Goal: Task Accomplishment & Management: Use online tool/utility

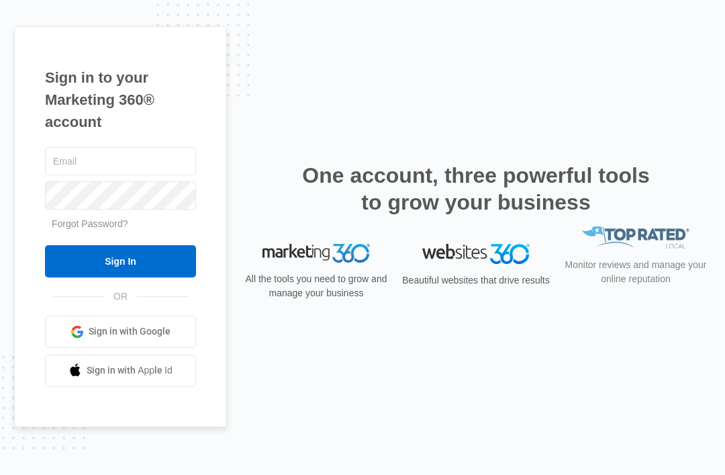
click at [94, 175] on input "text" at bounding box center [120, 161] width 151 height 28
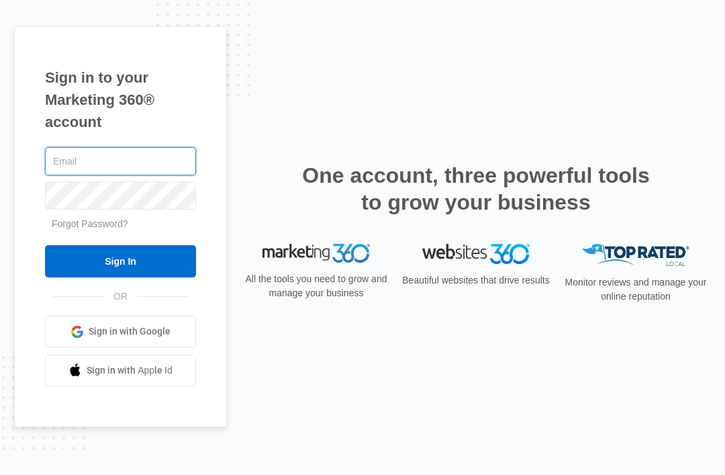
type input "info@quailrunneedlework.com"
click at [120, 277] on input "Sign In" at bounding box center [120, 261] width 151 height 32
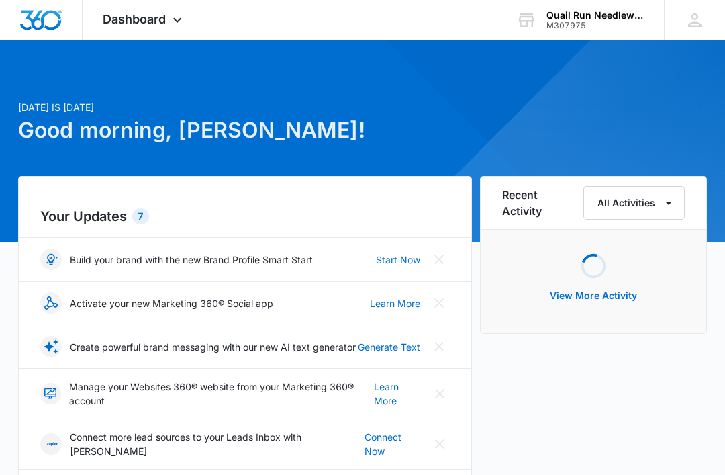
click at [174, 17] on icon at bounding box center [177, 20] width 16 height 16
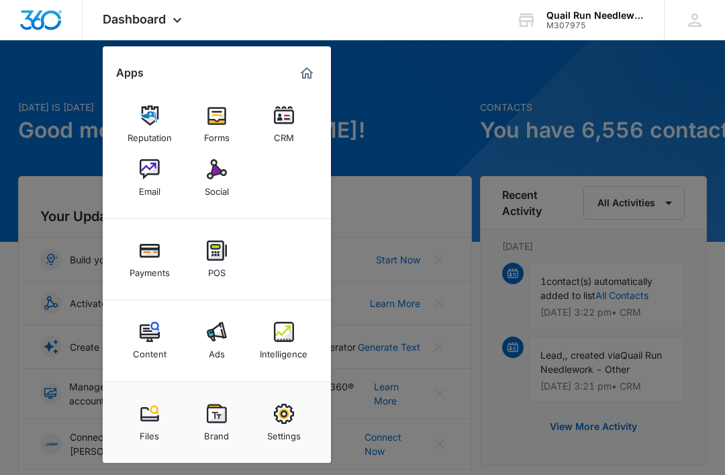
click at [208, 182] on div "Social" at bounding box center [217, 187] width 24 height 17
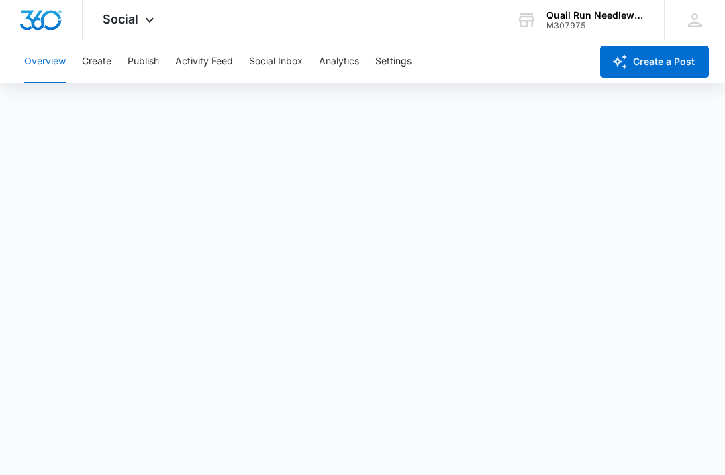
click at [107, 63] on button "Create" at bounding box center [97, 61] width 30 height 43
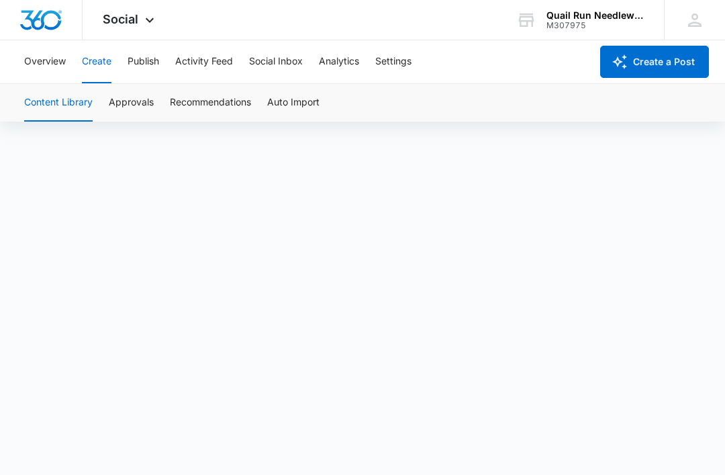
click at [405, 83] on button "Settings" at bounding box center [393, 61] width 36 height 43
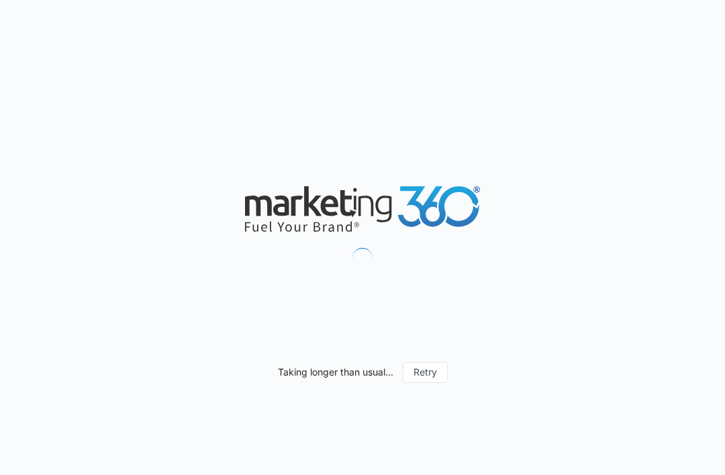
click at [401, 224] on icon at bounding box center [362, 209] width 235 height 46
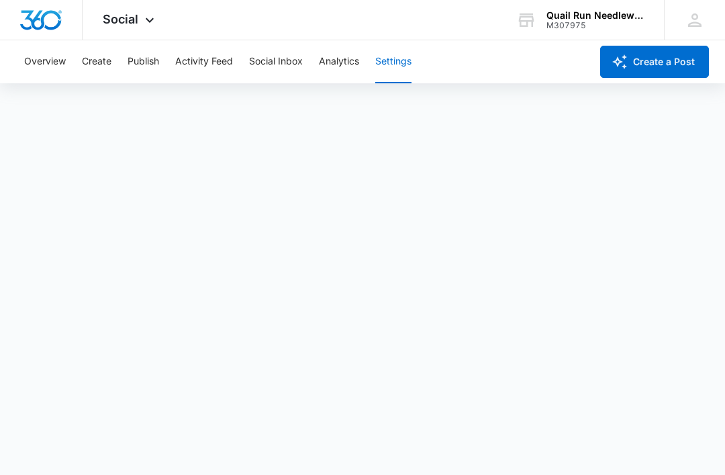
click at [97, 65] on button "Create" at bounding box center [97, 61] width 30 height 43
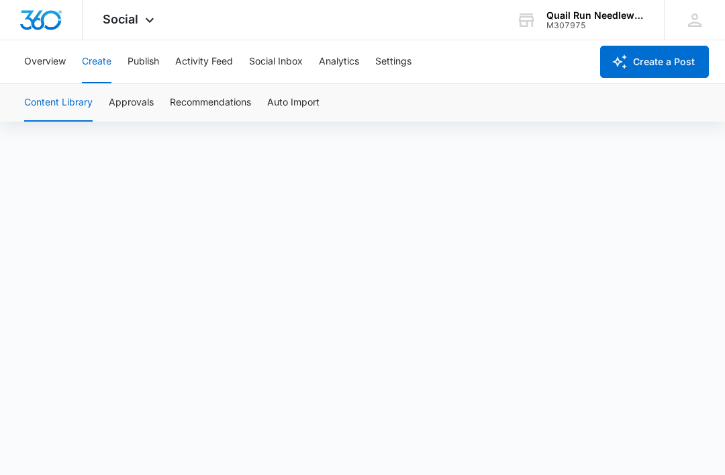
click at [105, 65] on button "Create" at bounding box center [97, 61] width 30 height 43
click at [98, 68] on button "Create" at bounding box center [97, 61] width 30 height 43
click at [109, 72] on button "Create" at bounding box center [97, 61] width 30 height 43
click at [106, 71] on button "Create" at bounding box center [97, 61] width 30 height 43
click at [148, 60] on button "Publish" at bounding box center [144, 61] width 32 height 43
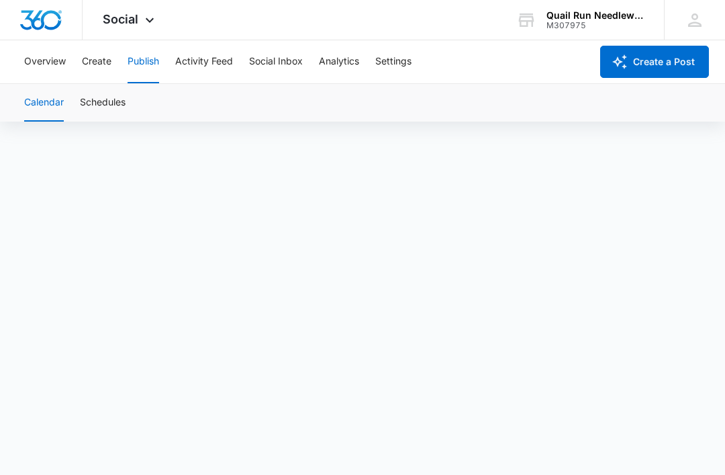
click at [111, 66] on button "Create" at bounding box center [97, 61] width 30 height 43
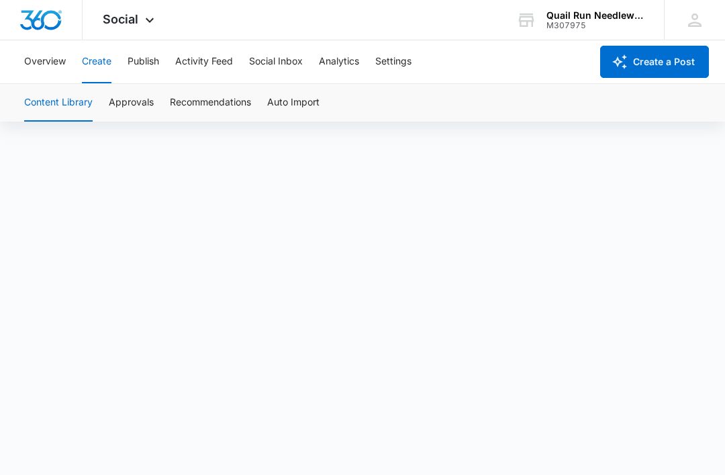
click at [504, 114] on div "Content Library Approvals Recommendations Auto Import" at bounding box center [362, 103] width 693 height 38
click at [99, 61] on button "Create" at bounding box center [97, 61] width 30 height 43
